Goal: Task Accomplishment & Management: Use online tool/utility

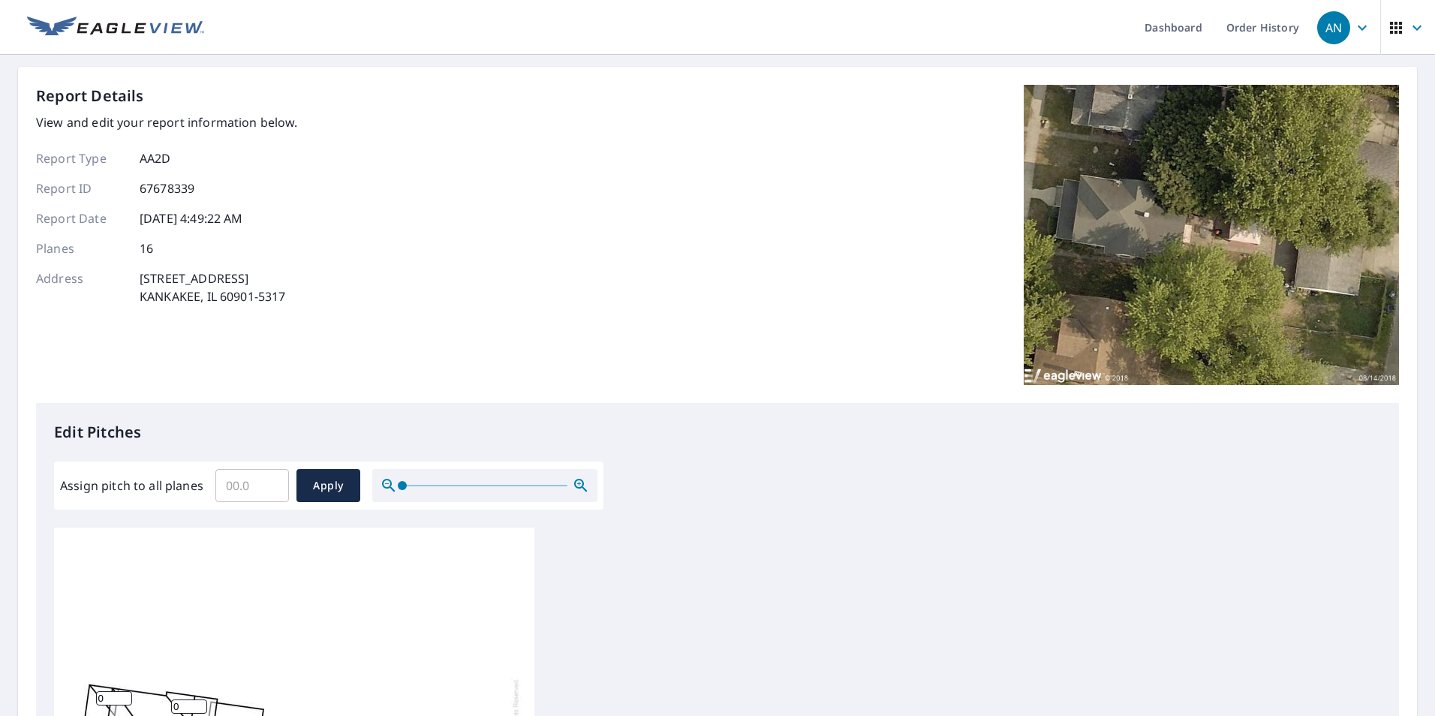
click at [231, 458] on input "Assign pitch to all planes" at bounding box center [252, 486] width 74 height 42
type input "9"
click at [331, 458] on span "Apply" at bounding box center [328, 486] width 40 height 19
type input "9"
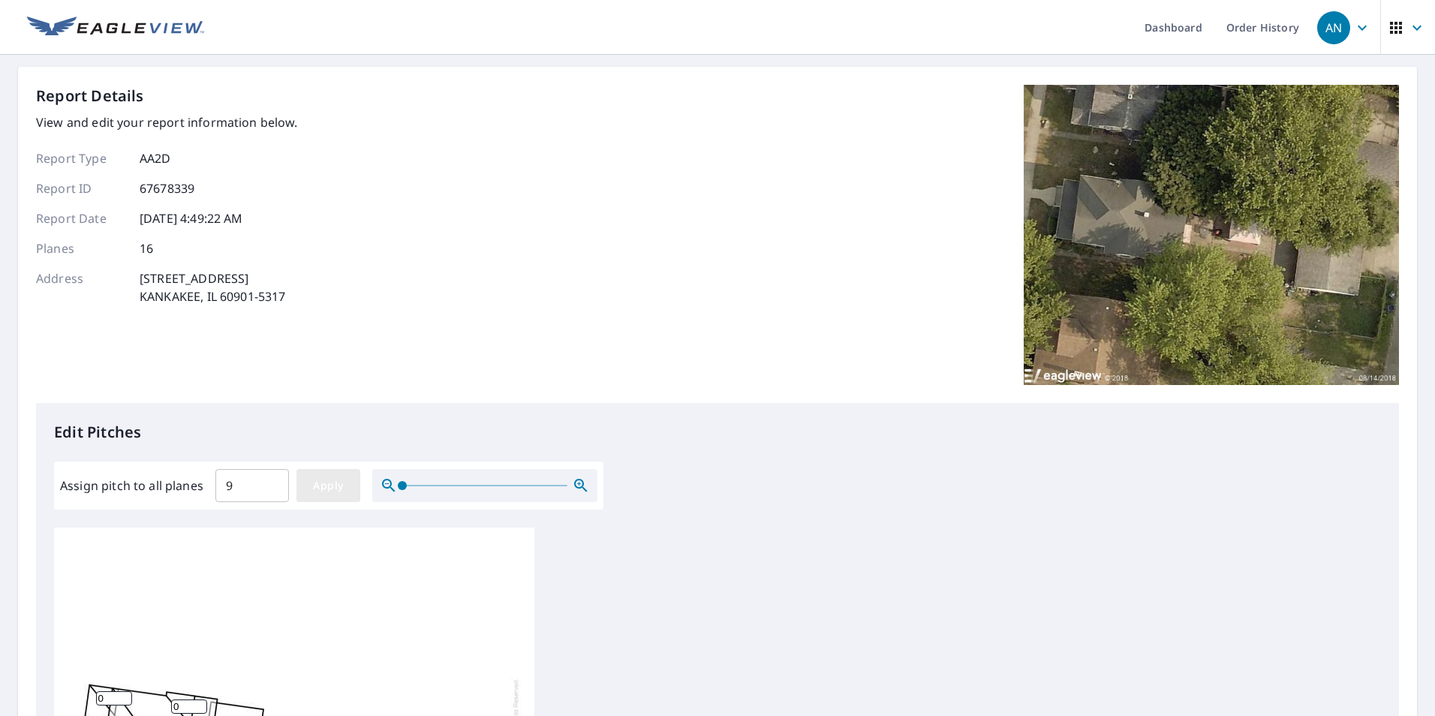
type input "9"
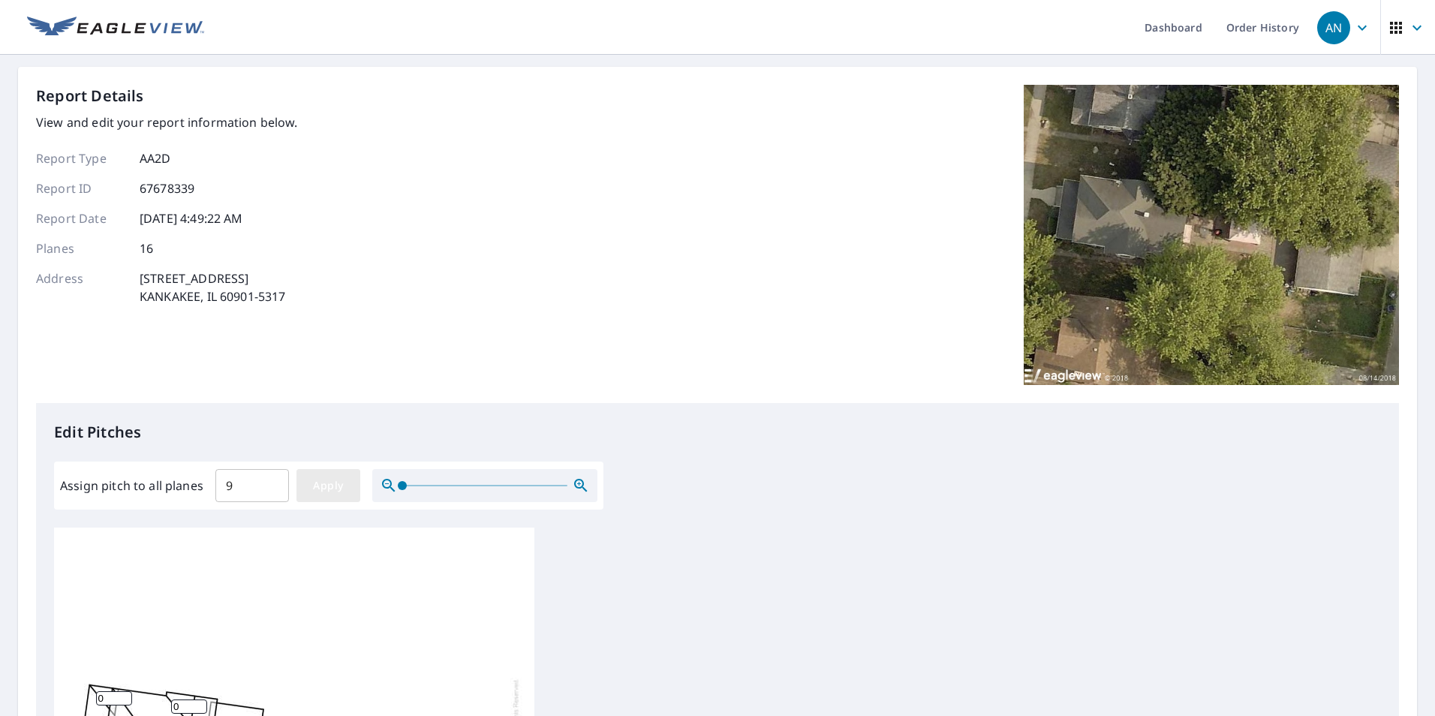
type input "9"
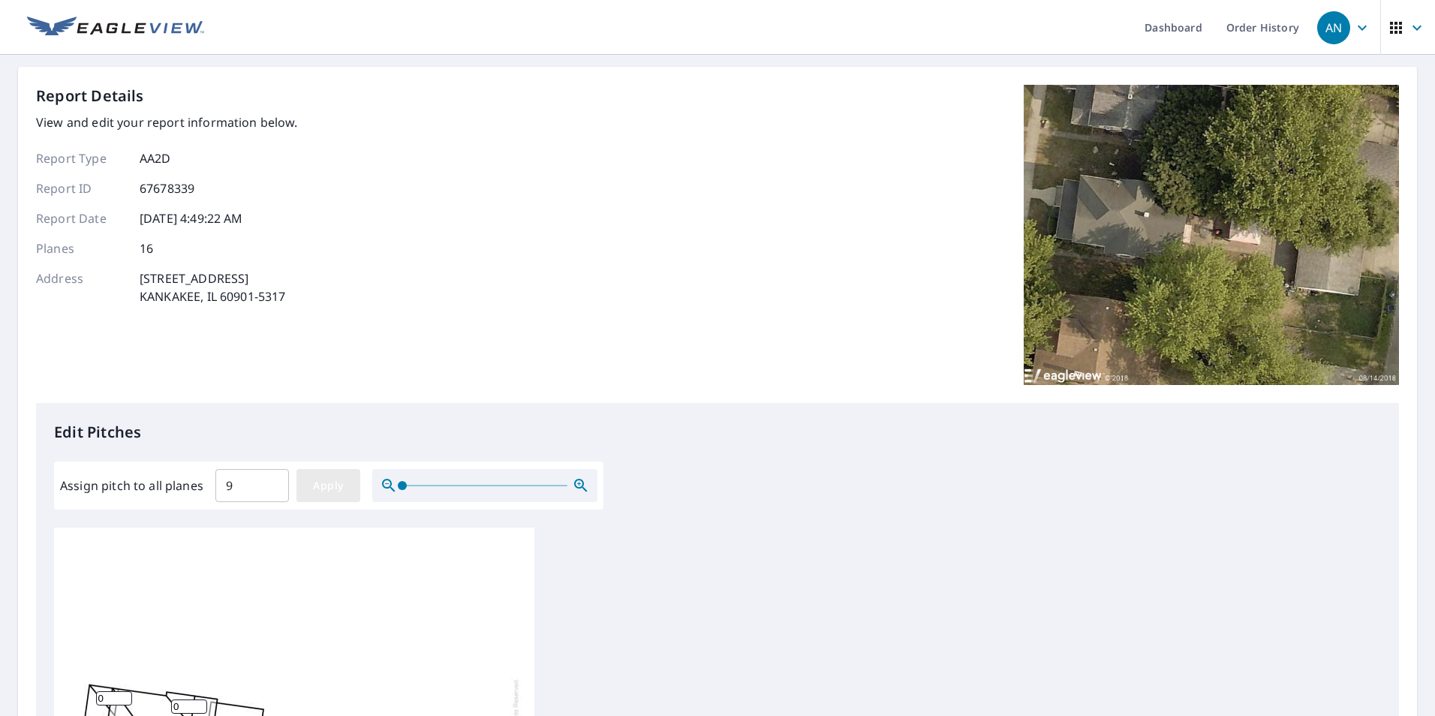
type input "9"
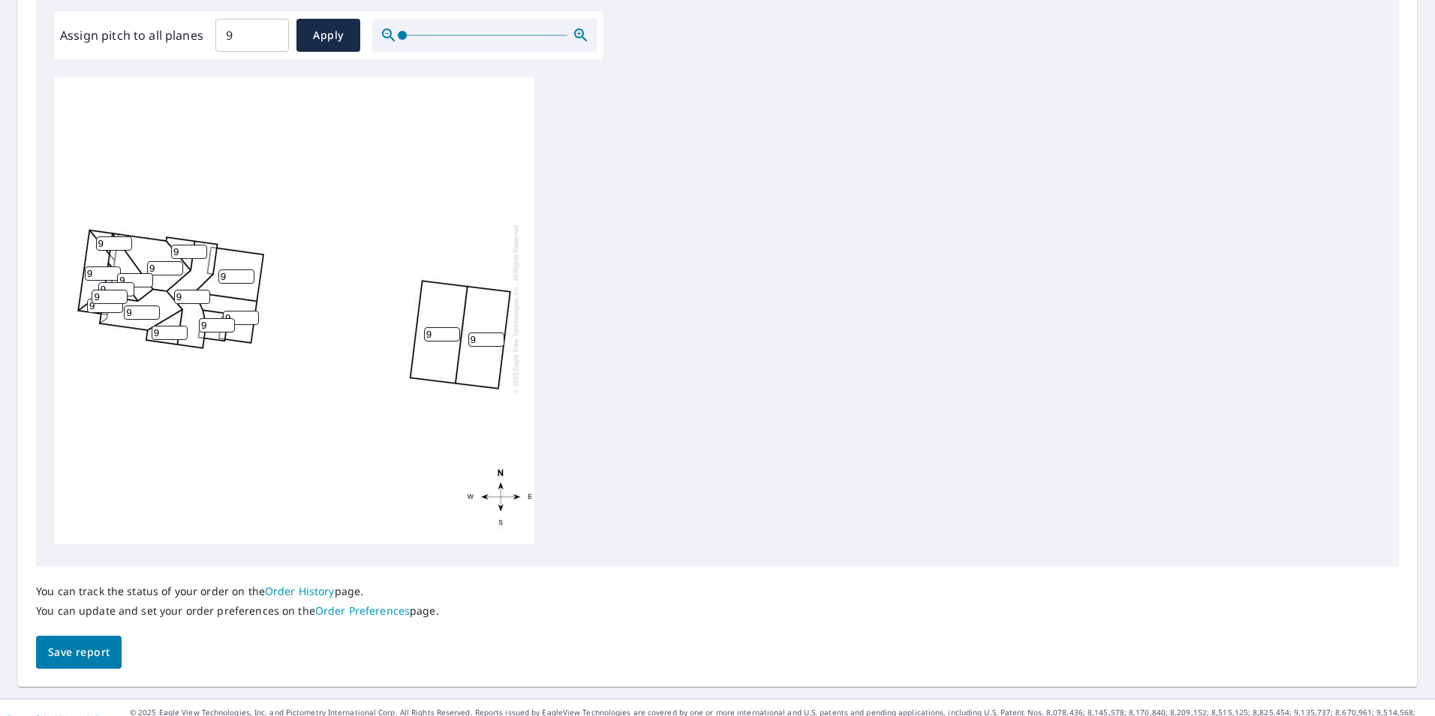
scroll to position [16, 0]
click at [435, 327] on input "9" at bounding box center [442, 334] width 36 height 14
type input "4"
click at [487, 332] on input "9" at bounding box center [486, 339] width 36 height 14
type input "4"
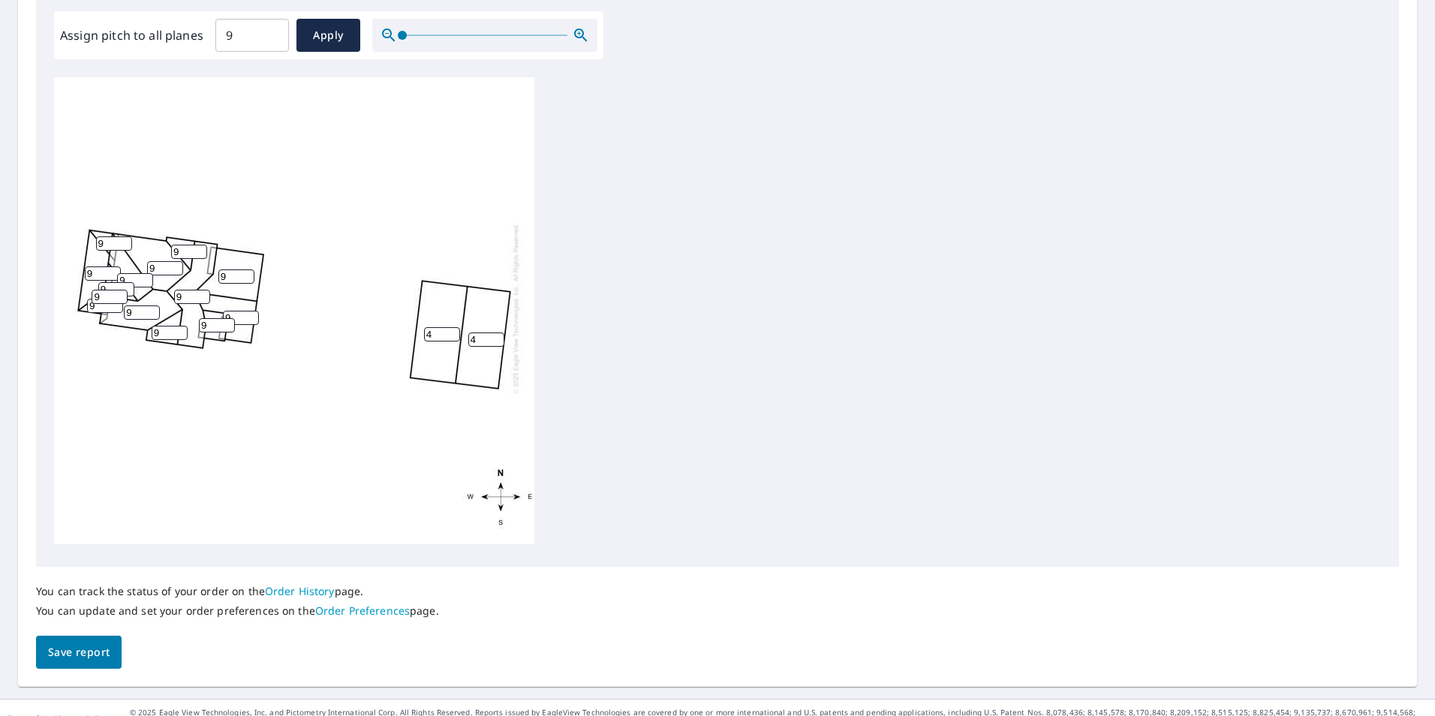
click at [341, 414] on div "4 4 9 9 9 9 9 9 9 9 9 9 9 9 9 9" at bounding box center [294, 308] width 480 height 471
click at [89, 458] on span "Save report" at bounding box center [79, 652] width 62 height 19
click at [206, 318] on input "9" at bounding box center [217, 325] width 36 height 14
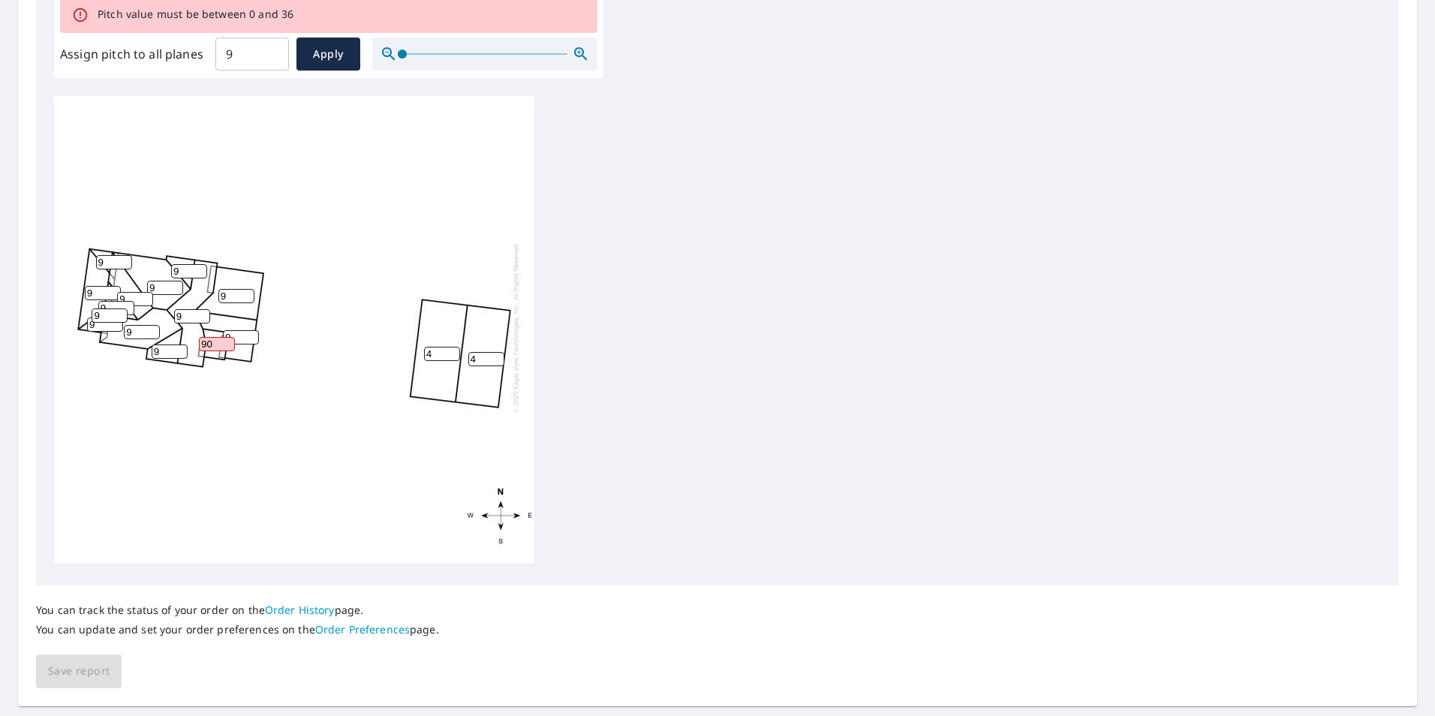
scroll to position [567, 0]
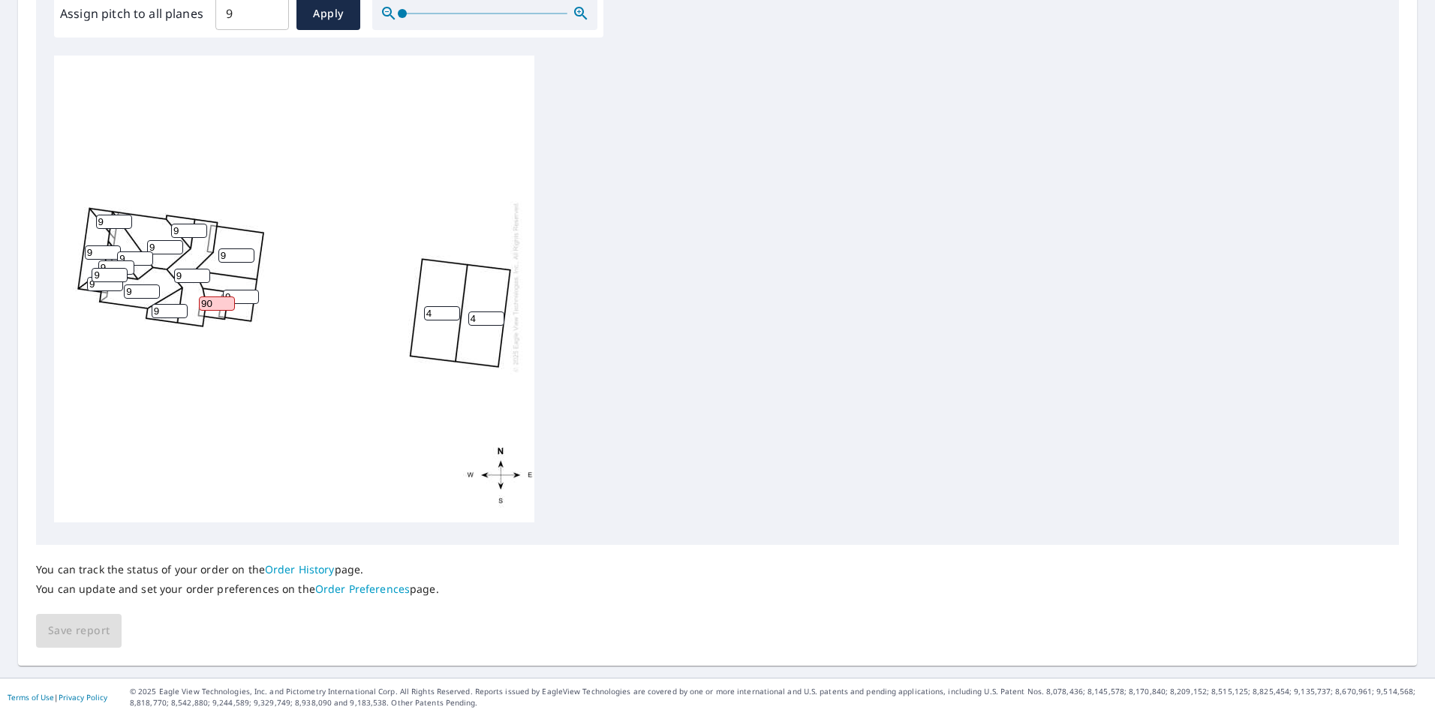
type input "9"
type input "0"
type input "4"
click at [96, 458] on span "Save report" at bounding box center [79, 630] width 62 height 19
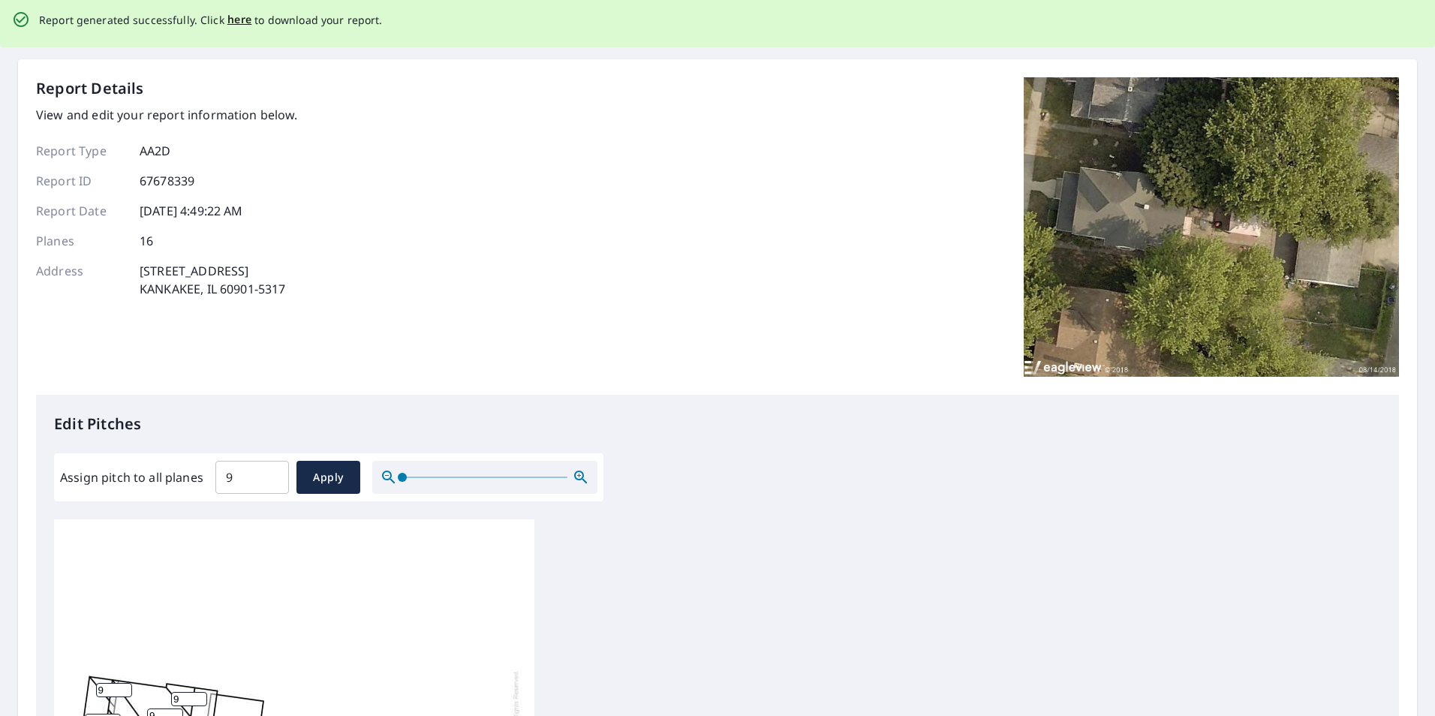
scroll to position [0, 0]
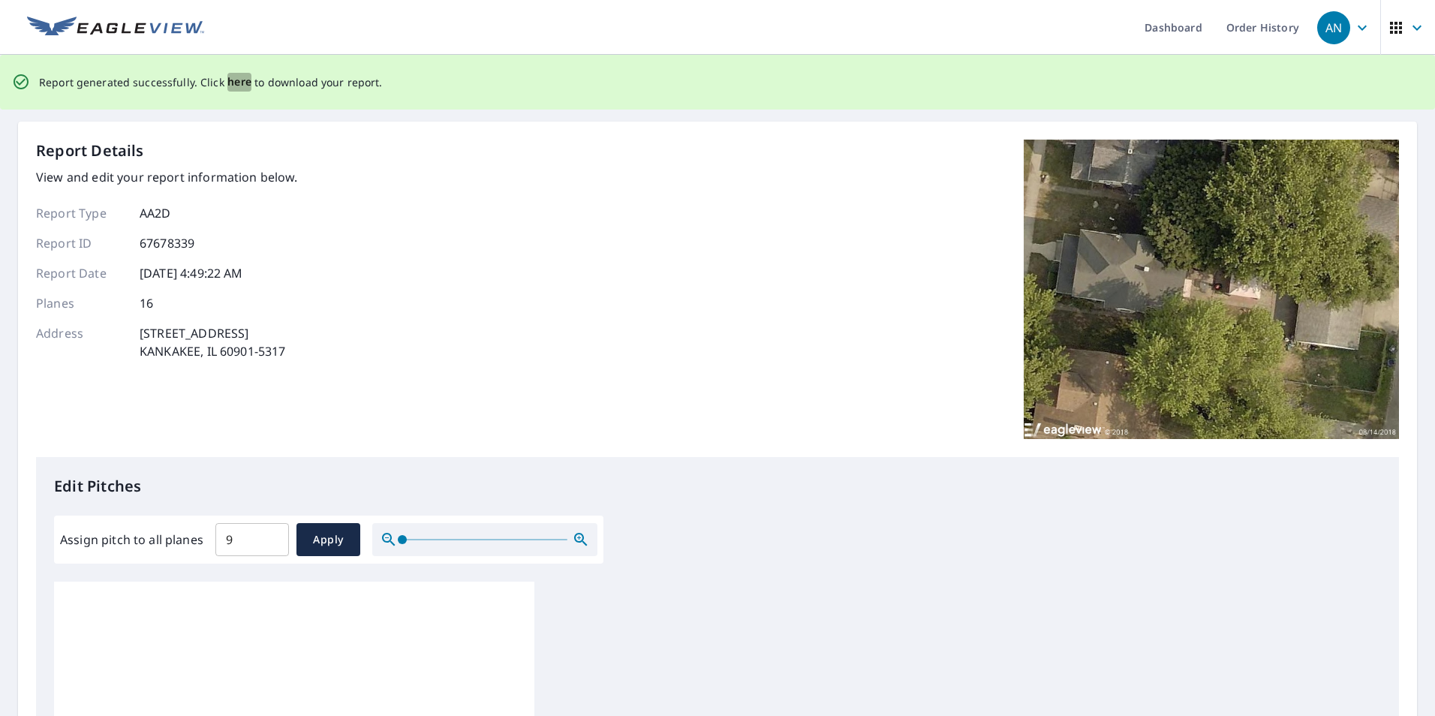
click at [234, 81] on span "here" at bounding box center [239, 82] width 25 height 19
